Goal: Entertainment & Leisure: Consume media (video, audio)

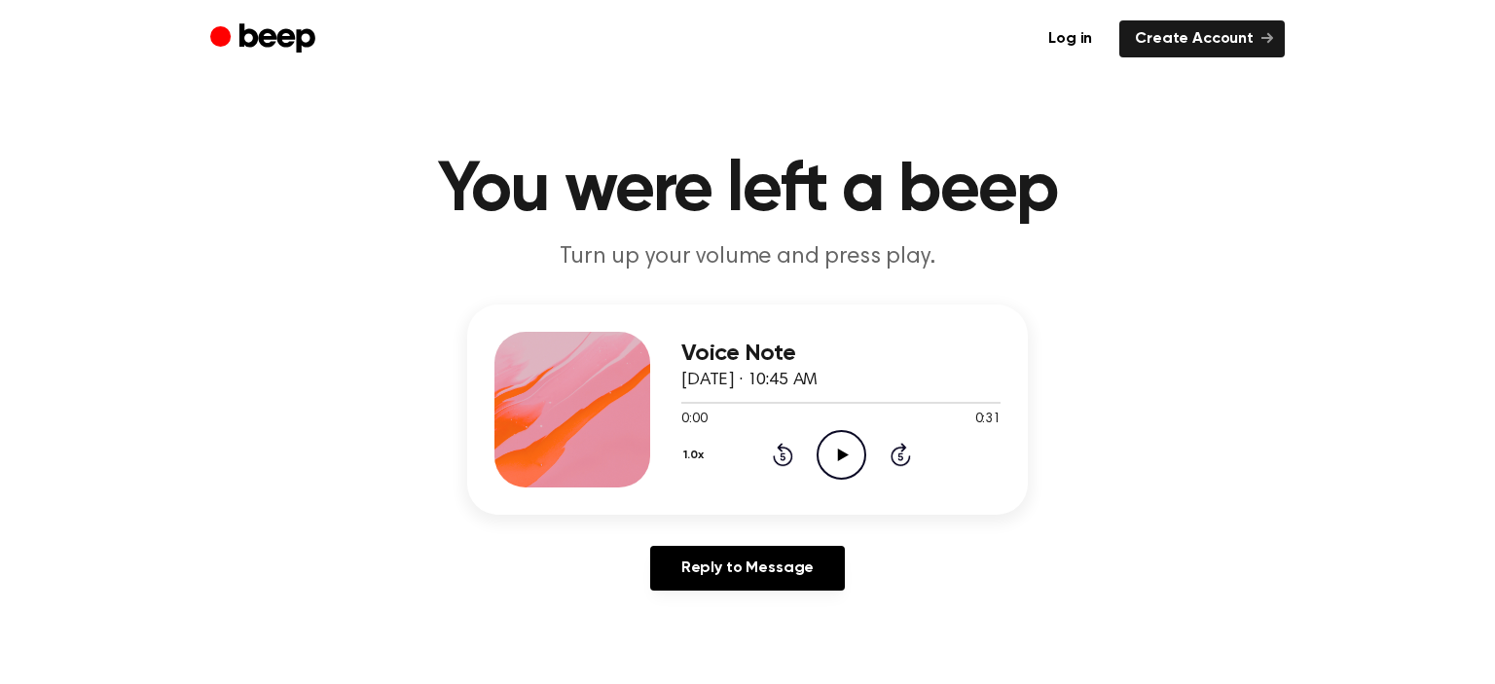
click at [847, 452] on icon "Play Audio" at bounding box center [842, 455] width 50 height 50
click at [834, 462] on icon "Play Audio" at bounding box center [842, 455] width 50 height 50
click at [839, 460] on icon "Play Audio" at bounding box center [842, 455] width 50 height 50
click at [832, 459] on icon "Play Audio" at bounding box center [842, 455] width 50 height 50
click at [841, 442] on icon "Play Audio" at bounding box center [842, 455] width 50 height 50
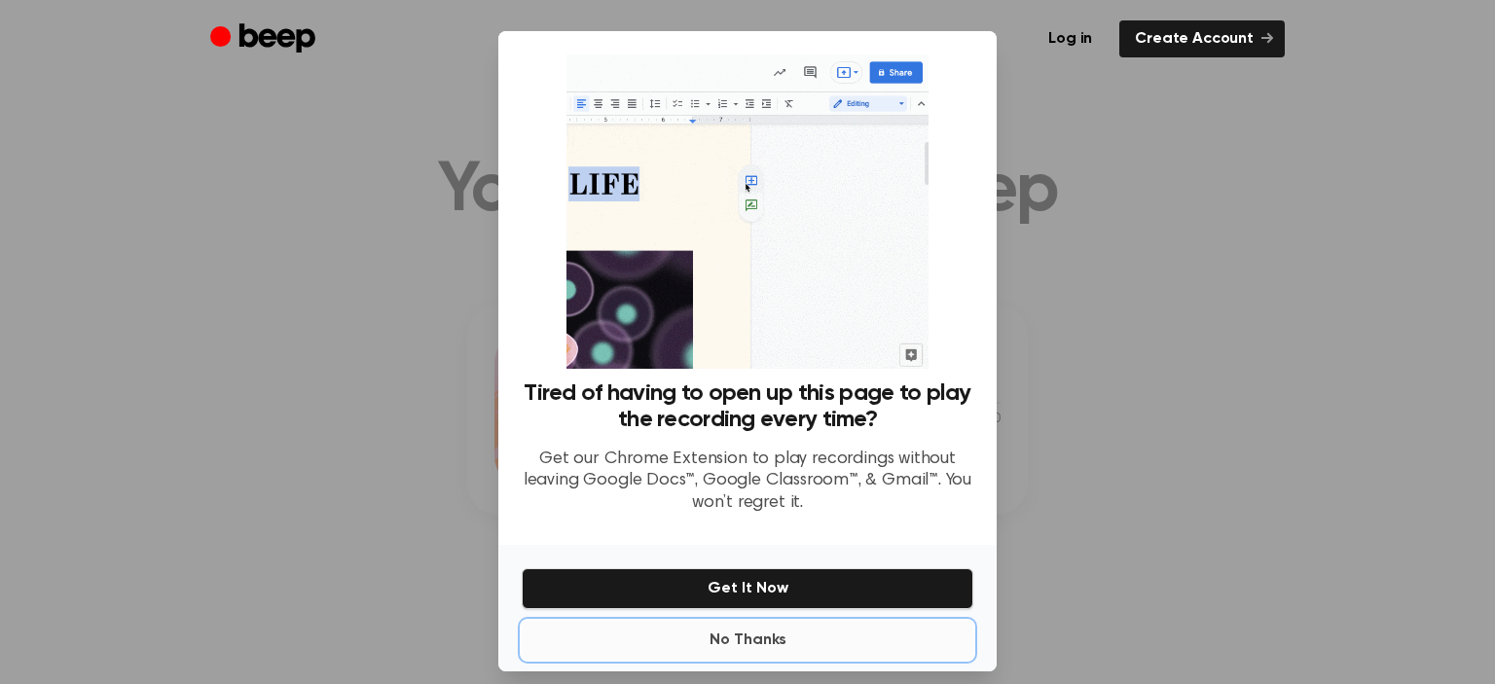
click at [766, 641] on button "No Thanks" at bounding box center [748, 640] width 452 height 39
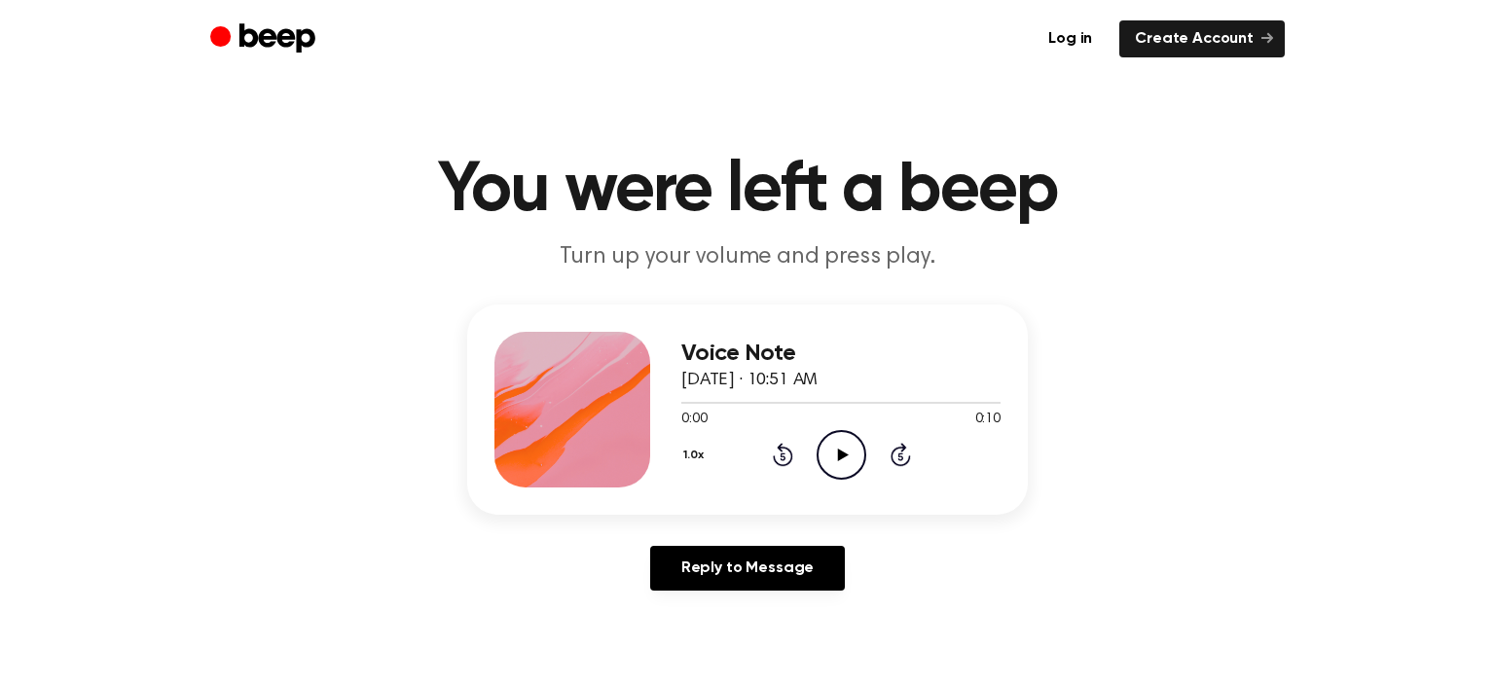
click at [835, 456] on icon "Play Audio" at bounding box center [842, 455] width 50 height 50
